Goal: Information Seeking & Learning: Learn about a topic

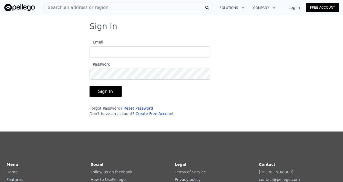
type input "[EMAIL_ADDRESS][DOMAIN_NAME]"
click at [94, 88] on button "Sign In" at bounding box center [105, 91] width 32 height 11
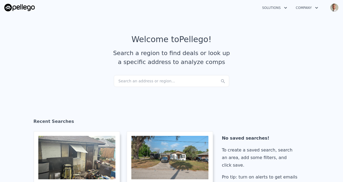
click at [154, 79] on div "Search an address or region..." at bounding box center [171, 81] width 115 height 12
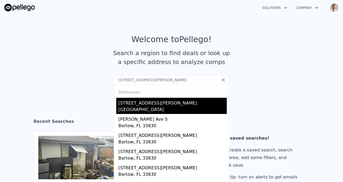
type input "[STREET_ADDRESS][PERSON_NAME]"
click at [143, 109] on div "[GEOGRAPHIC_DATA]" at bounding box center [172, 110] width 108 height 8
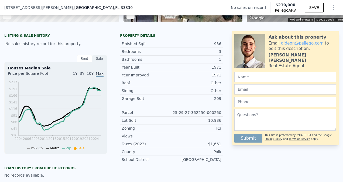
scroll to position [106, 0]
